Goal: Information Seeking & Learning: Learn about a topic

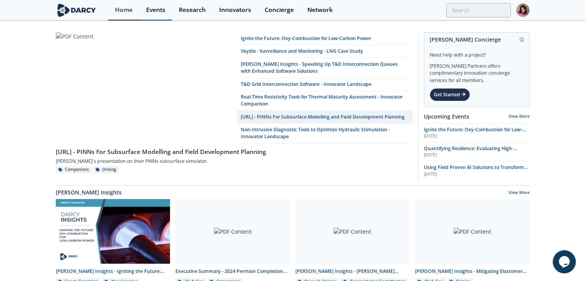
click at [154, 10] on div "Events" at bounding box center [155, 10] width 19 height 6
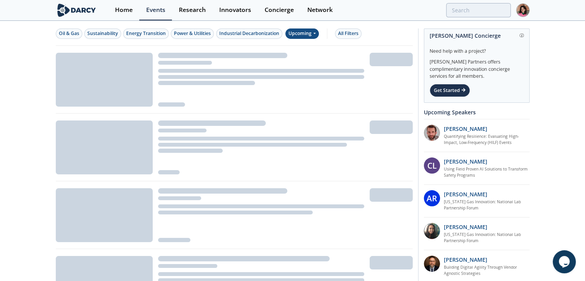
click at [291, 30] on div "Upcoming" at bounding box center [301, 33] width 33 height 10
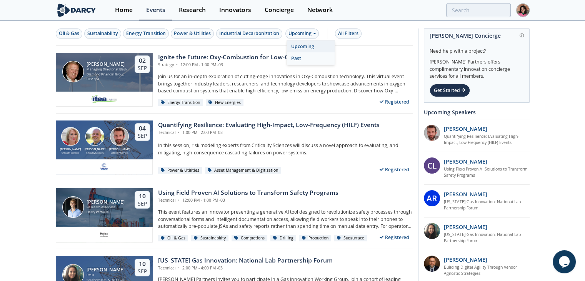
click at [307, 55] on div "Past" at bounding box center [311, 58] width 48 height 12
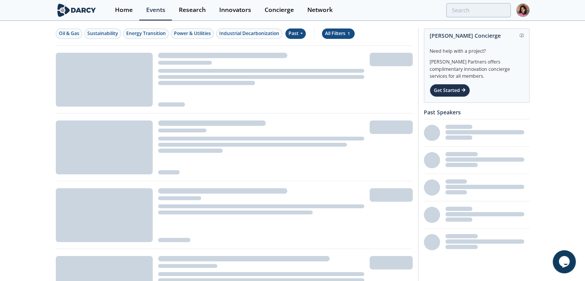
click at [335, 35] on div "All Filters 1" at bounding box center [338, 33] width 27 height 7
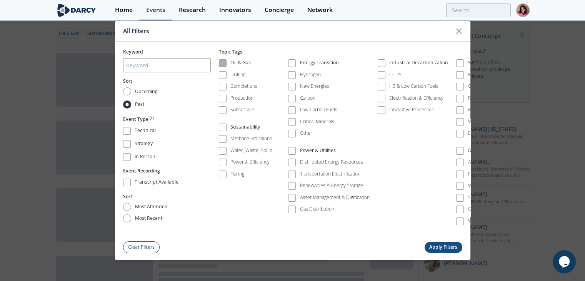
click at [249, 65] on div "Oil & Gas" at bounding box center [240, 63] width 20 height 9
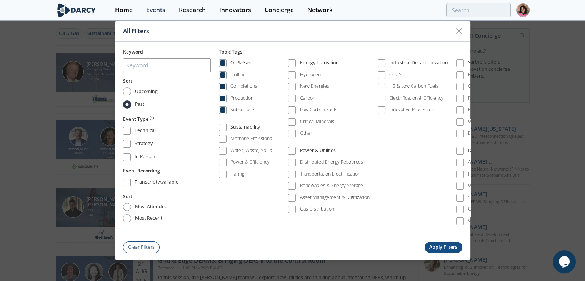
click at [450, 243] on button "Apply Filters" at bounding box center [443, 246] width 38 height 11
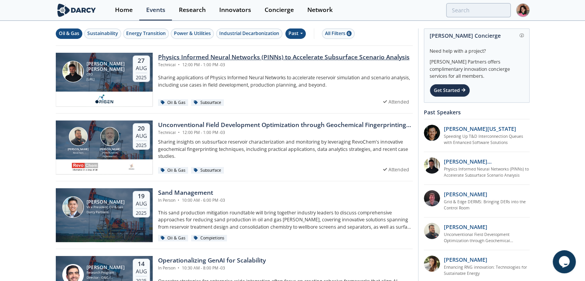
click at [249, 55] on div "Physics Informed Neural Networks (PINNs) to Accelerate Subsurface Scenario Anal…" at bounding box center [283, 57] width 251 height 9
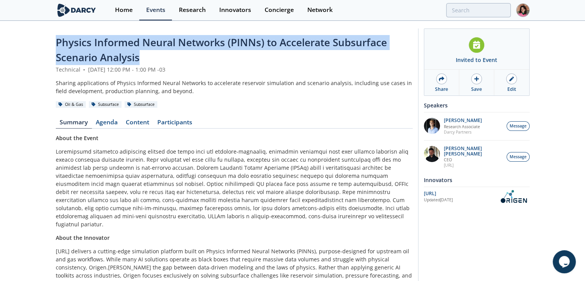
drag, startPoint x: 139, startPoint y: 51, endPoint x: 54, endPoint y: 43, distance: 85.7
click at [54, 43] on div "Physics Informed Neural Networks (PINNs) to Accelerate Subsurface Scenario Anal…" at bounding box center [292, 198] width 585 height 352
copy span "Physics Informed Neural Networks (PINNs) to Accelerate Subsurface Scenario Anal…"
click at [155, 17] on link "Events" at bounding box center [155, 10] width 33 height 20
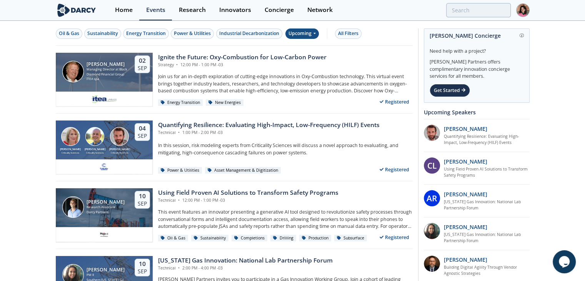
click at [308, 35] on div "Upcoming" at bounding box center [301, 33] width 33 height 10
click at [338, 37] on div "All Filters" at bounding box center [348, 33] width 20 height 7
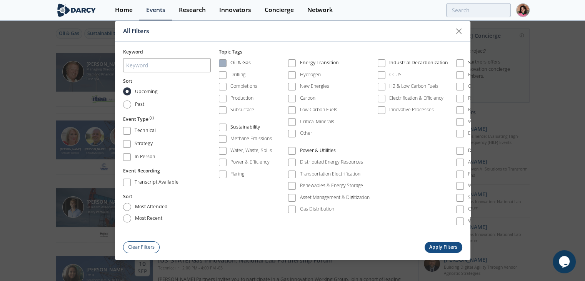
click at [243, 63] on div "Oil & Gas" at bounding box center [240, 63] width 20 height 9
click at [444, 241] on button "Apply Filters" at bounding box center [443, 246] width 38 height 11
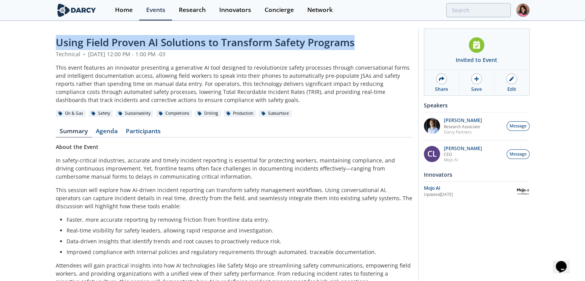
drag, startPoint x: 37, startPoint y: 40, endPoint x: 360, endPoint y: 36, distance: 322.8
click at [360, 36] on div "Using Field Proven AI Solutions to Transform Safety Programs Technical • Septem…" at bounding box center [292, 217] width 585 height 390
copy span "Using Field Proven AI Solutions to Transform Safety Programs"
click at [326, 0] on link "Network" at bounding box center [319, 10] width 39 height 20
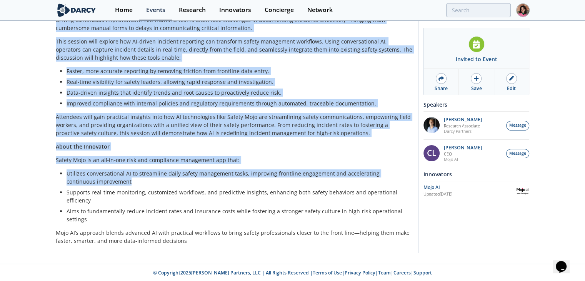
scroll to position [149, 0]
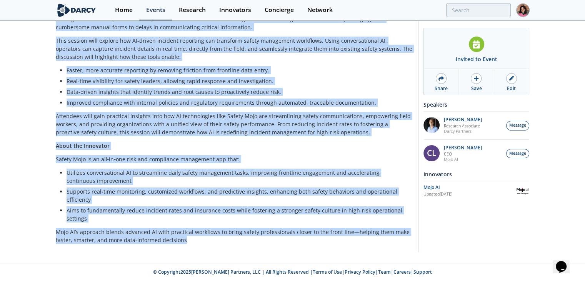
drag, startPoint x: 58, startPoint y: 41, endPoint x: 226, endPoint y: 237, distance: 258.9
click at [226, 237] on div "Using Field Proven AI Solutions to Transform Safety Programs Technical • Septem…" at bounding box center [292, 67] width 585 height 390
copy div "Using Field Proven AI Solutions to Transform Safety Programs Technical • Septem…"
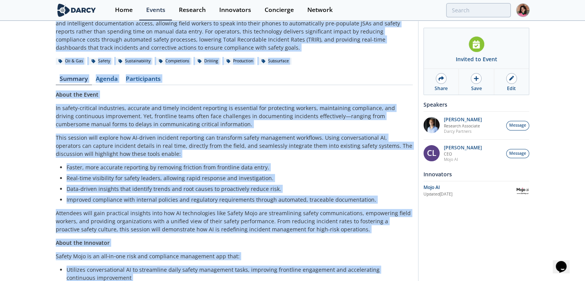
scroll to position [0, 0]
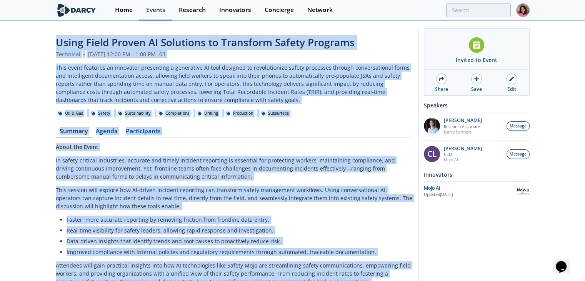
click at [280, 75] on div "This event features an innovator presenting a generative AI tool designed to re…" at bounding box center [234, 83] width 357 height 40
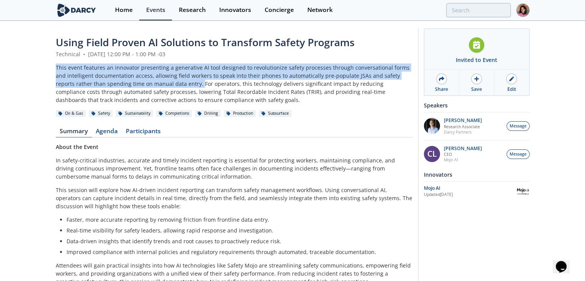
drag, startPoint x: 180, startPoint y: 83, endPoint x: 52, endPoint y: 69, distance: 128.7
click at [52, 69] on div "Using Field Proven AI Solutions to Transform Safety Programs Technical • Septem…" at bounding box center [292, 217] width 585 height 390
copy div "This event features an innovator presenting a generative AI tool designed to re…"
click at [443, 193] on div "Updated May 28, 2025" at bounding box center [469, 194] width 92 height 6
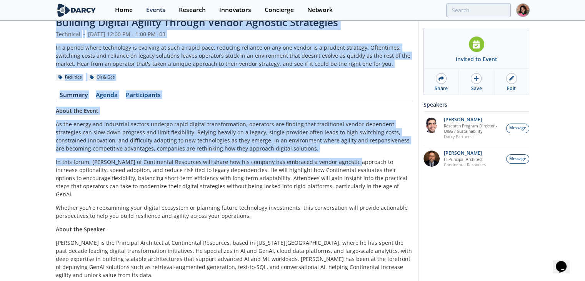
scroll to position [39, 0]
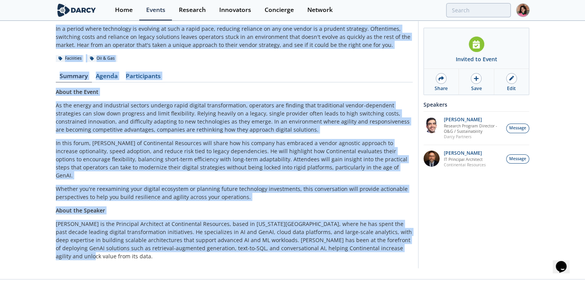
drag, startPoint x: 51, startPoint y: 46, endPoint x: 398, endPoint y: 248, distance: 401.3
click at [398, 248] on div "Building Digital Agility Through Vendor Agnostic Strategies Technical • Septemb…" at bounding box center [292, 131] width 585 height 296
copy div "Building Digital Agility Through Vendor Agnostic Strategies Technical • Septemb…"
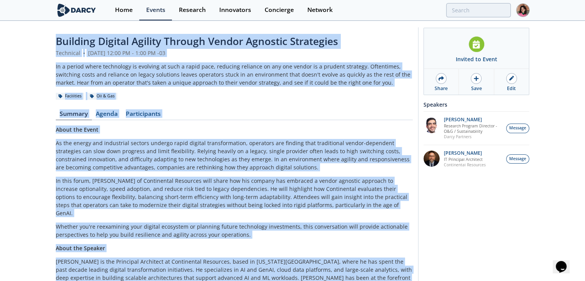
scroll to position [0, 0]
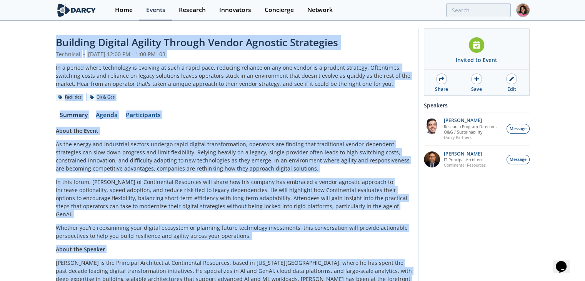
click at [207, 145] on p "As the energy and industrial sectors undergo rapid digital transformation, oper…" at bounding box center [234, 156] width 357 height 32
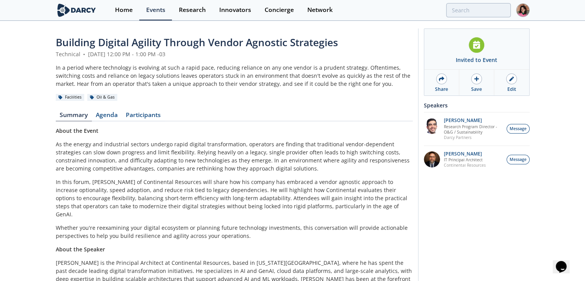
click at [174, 38] on span "Building Digital Agility Through Vendor Agnostic Strategies" at bounding box center [197, 42] width 282 height 14
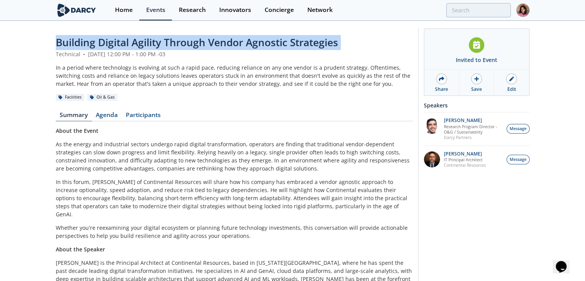
click at [174, 38] on span "Building Digital Agility Through Vendor Agnostic Strategies" at bounding box center [197, 42] width 282 height 14
copy header "Building Digital Agility Through Vendor Agnostic Strategies"
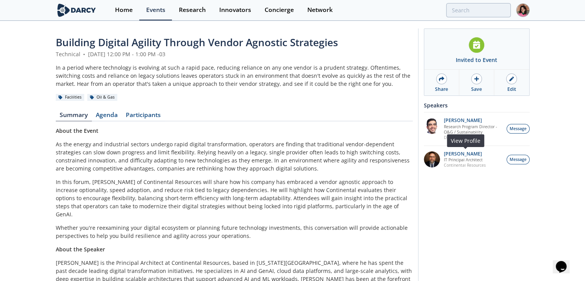
click at [442, 162] on div "Brian Morris IT Principal Architect Continental Resources" at bounding box center [473, 159] width 66 height 17
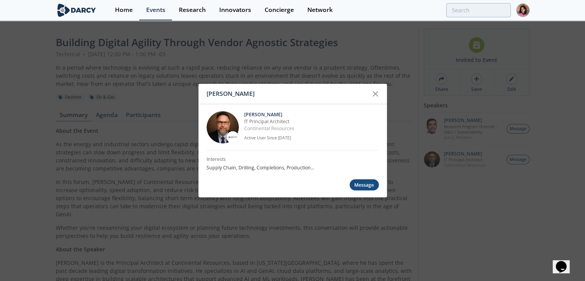
click at [377, 96] on icon at bounding box center [375, 93] width 5 height 5
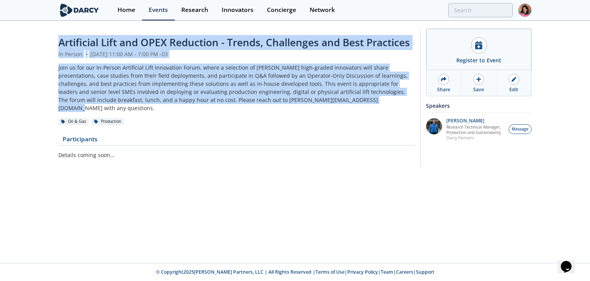
drag, startPoint x: 320, startPoint y: 100, endPoint x: 56, endPoint y: 46, distance: 269.7
click at [56, 46] on div "Artificial Lift and OPEX Reduction - Trends, Challenges and Best Practices In P…" at bounding box center [295, 100] width 590 height 156
click at [220, 53] on div "In Person • September 18, 2025 11:00 AM - 7:00 PM -03" at bounding box center [236, 54] width 357 height 8
drag, startPoint x: 317, startPoint y: 100, endPoint x: 28, endPoint y: 39, distance: 295.0
click at [28, 39] on div "Artificial Lift and OPEX Reduction - Trends, Challenges and Best Practices In P…" at bounding box center [295, 100] width 590 height 156
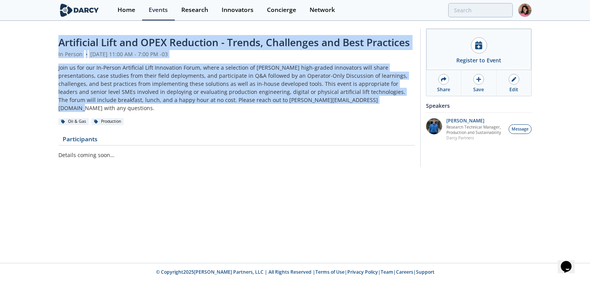
copy header "Artificial Lift and OPEX Reduction - Trends, Challenges and Best Practices In P…"
click at [316, 33] on div "Artificial Lift and OPEX Reduction - Trends, Challenges and Best Practices In P…" at bounding box center [294, 94] width 473 height 145
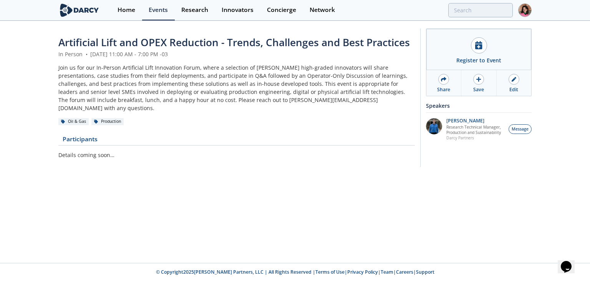
click at [287, 41] on span "Artificial Lift and OPEX Reduction - Trends, Challenges and Best Practices" at bounding box center [234, 42] width 352 height 14
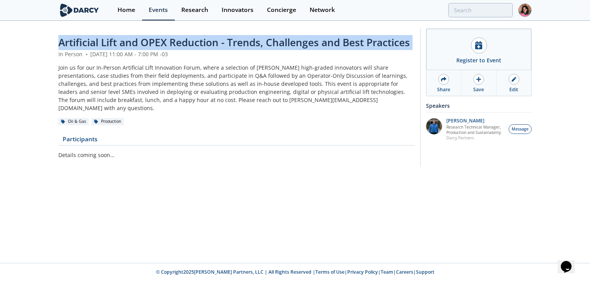
click at [287, 41] on span "Artificial Lift and OPEX Reduction - Trends, Challenges and Best Practices" at bounding box center [234, 42] width 352 height 14
copy header "Artificial Lift and OPEX Reduction - Trends, Challenges and Best Practices"
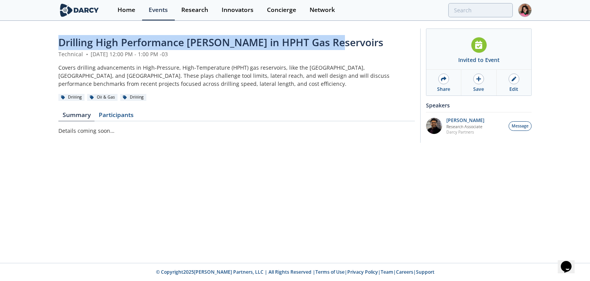
drag, startPoint x: 55, startPoint y: 40, endPoint x: 346, endPoint y: 37, distance: 290.5
click at [346, 37] on div "Drilling High Performance Wells in HPHT Gas Reservoirs Technical • September 24…" at bounding box center [295, 88] width 590 height 132
copy span "Drilling High Performance Wells in HPHT Gas Reservoirs"
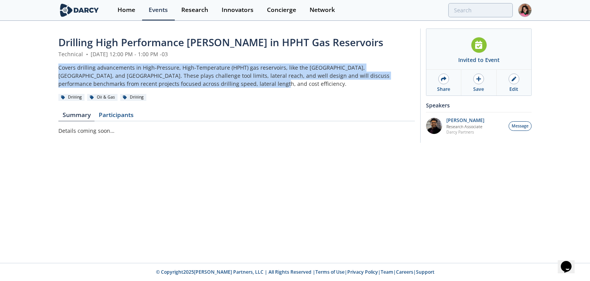
drag, startPoint x: 55, startPoint y: 69, endPoint x: 349, endPoint y: 86, distance: 294.5
click at [349, 86] on div "Drilling High Performance Wells in HPHT Gas Reservoirs Technical • September 24…" at bounding box center [295, 88] width 590 height 132
copy div "Covers drilling advancements in High-Pressure, High-Temperature (HPHT) gas rese…"
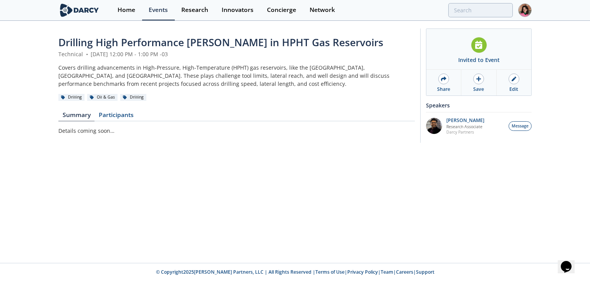
click at [261, 117] on nav "Summary Participants" at bounding box center [236, 116] width 357 height 9
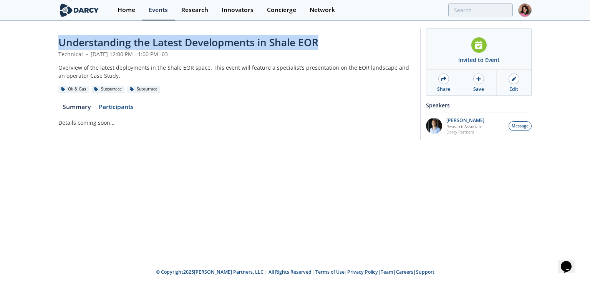
drag, startPoint x: 58, startPoint y: 48, endPoint x: 329, endPoint y: 43, distance: 271.0
click at [329, 43] on div "Understanding the Latest Developments in Shale EOR Technical • [DATE] 12:00 PM …" at bounding box center [295, 86] width 590 height 129
copy span "Understanding the Latest Developments in Shale EOR"
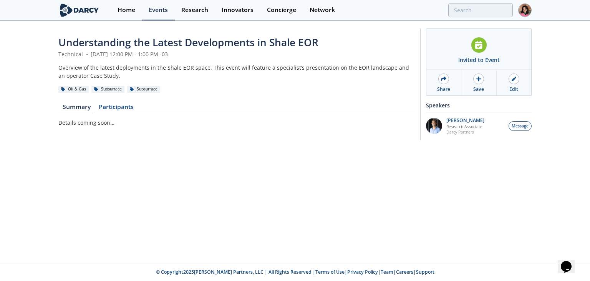
click at [201, 65] on div "Overview of the latest deployments in the Shale EOR space. This event will feat…" at bounding box center [236, 71] width 357 height 16
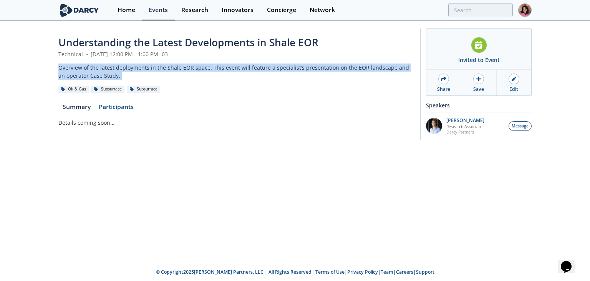
click at [201, 65] on div "Overview of the latest deployments in the Shale EOR space. This event will feat…" at bounding box center [236, 71] width 357 height 16
copy header "Overview of the latest deployments in the Shale EOR space. This event will feat…"
